Goal: Task Accomplishment & Management: Manage account settings

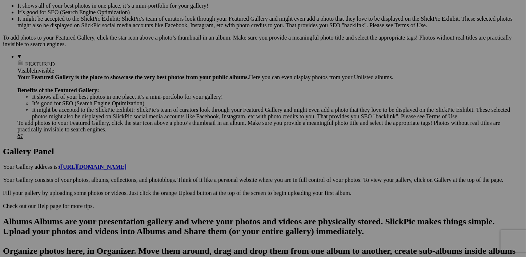
scroll to position [254, 0]
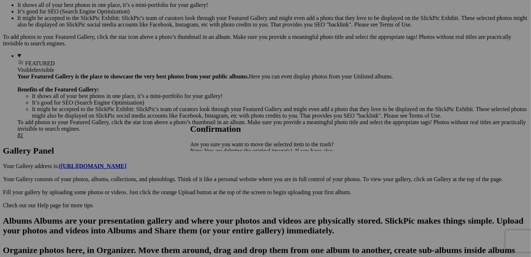
click at [215, 173] on link "Yes" at bounding box center [210, 176] width 8 height 6
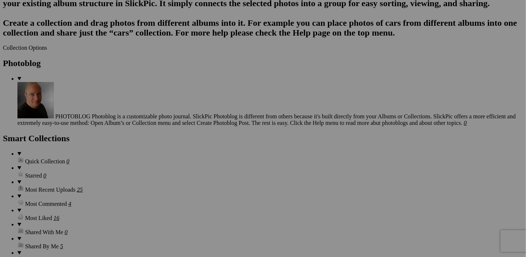
scroll to position [832, 0]
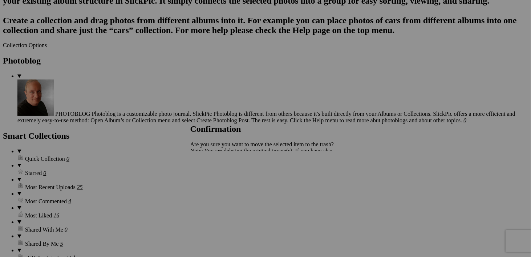
click at [215, 176] on span "Yes" at bounding box center [210, 176] width 8 height 6
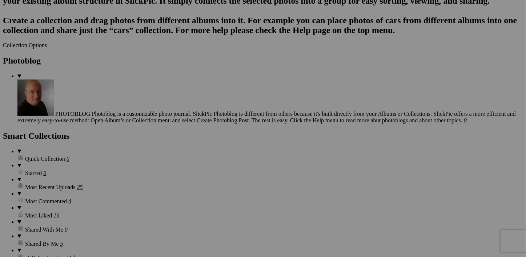
scroll to position [776, 0]
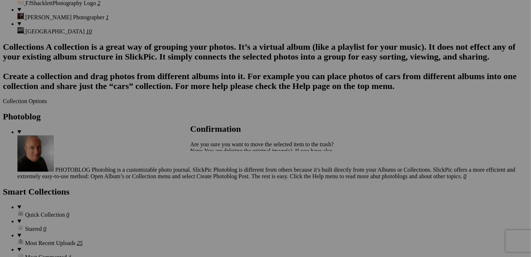
click at [215, 176] on span "Yes" at bounding box center [210, 176] width 8 height 6
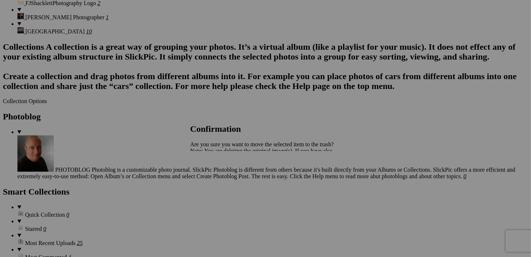
click at [215, 177] on span "Yes" at bounding box center [210, 176] width 8 height 6
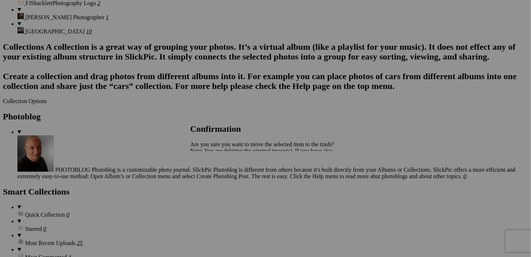
click at [215, 175] on link "Yes" at bounding box center [210, 176] width 8 height 6
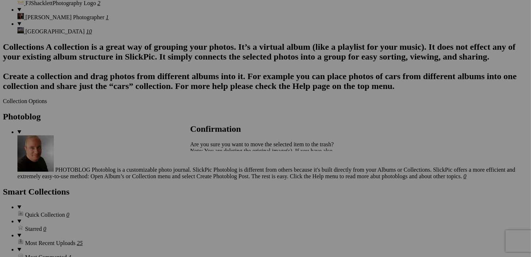
click at [215, 177] on link "Yes" at bounding box center [210, 176] width 8 height 6
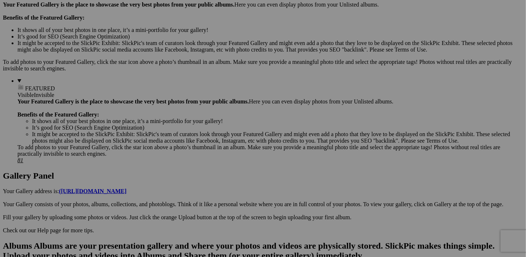
scroll to position [231, 0]
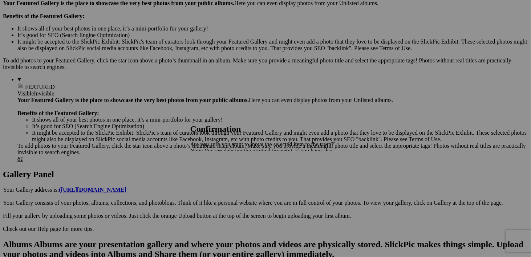
click at [215, 174] on span "Yes" at bounding box center [210, 176] width 8 height 6
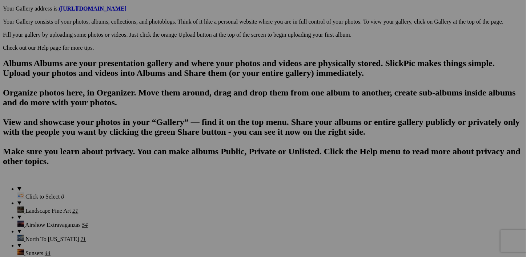
scroll to position [413, 0]
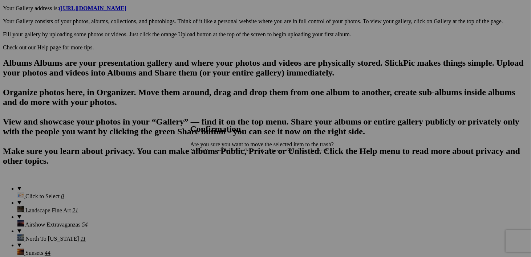
click at [215, 174] on link "Yes" at bounding box center [210, 176] width 8 height 6
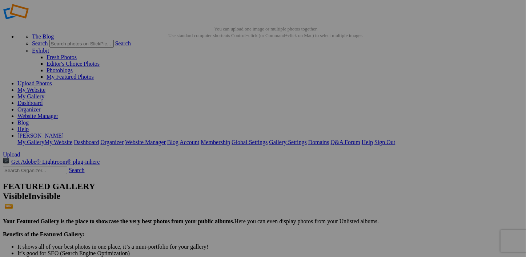
scroll to position [0, 0]
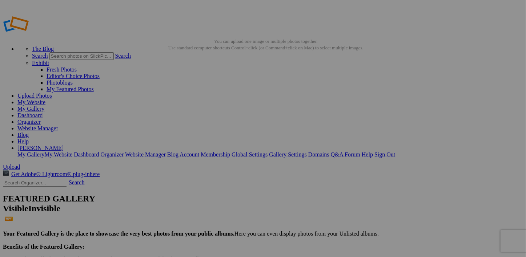
click at [395, 152] on link "Sign Out" at bounding box center [384, 155] width 21 height 6
